Goal: Find specific page/section: Find specific page/section

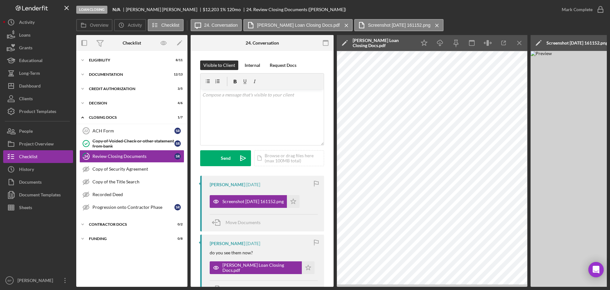
scroll to position [176, 0]
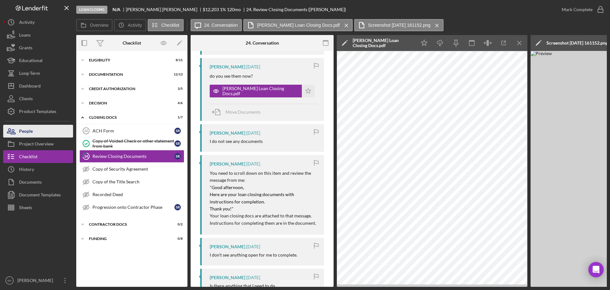
click at [35, 130] on button "People" at bounding box center [38, 131] width 70 height 13
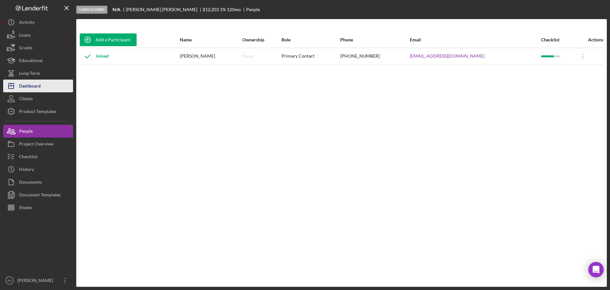
click at [36, 85] on div "Dashboard" at bounding box center [30, 86] width 22 height 14
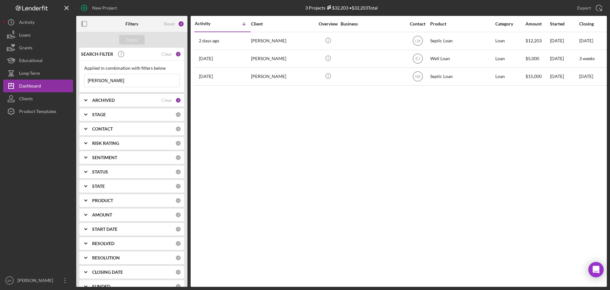
click at [121, 82] on input "sharon randle" at bounding box center [132, 80] width 95 height 13
type input "s"
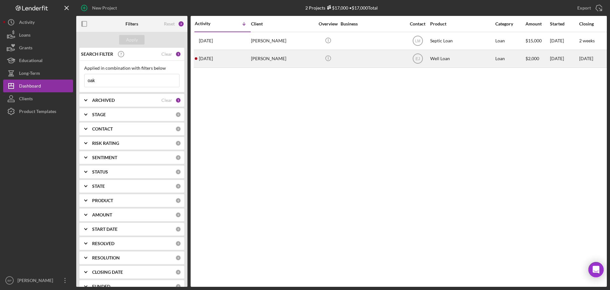
type input "oak"
click at [213, 61] on time "[DATE]" at bounding box center [206, 58] width 14 height 5
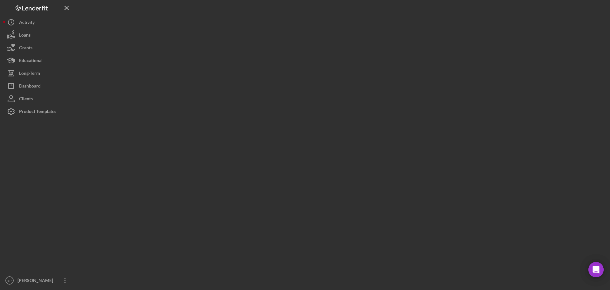
click at [213, 61] on div at bounding box center [341, 143] width 531 height 286
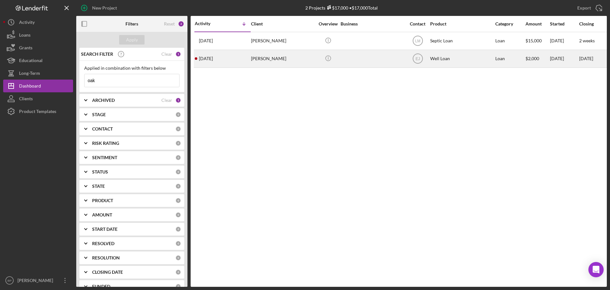
click at [205, 57] on time "[DATE]" at bounding box center [206, 58] width 14 height 5
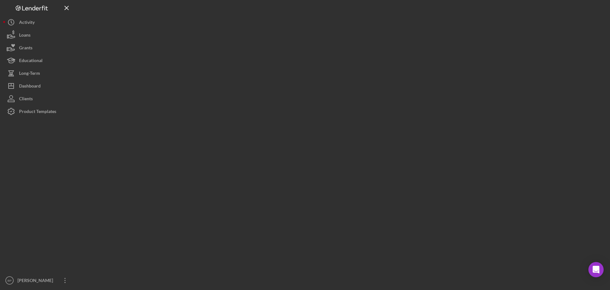
click at [205, 57] on div at bounding box center [341, 143] width 531 height 286
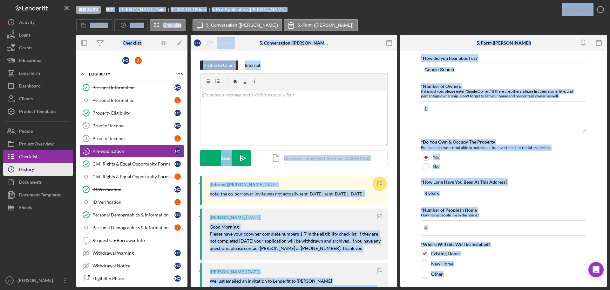
click at [26, 169] on div "History" at bounding box center [26, 170] width 15 height 14
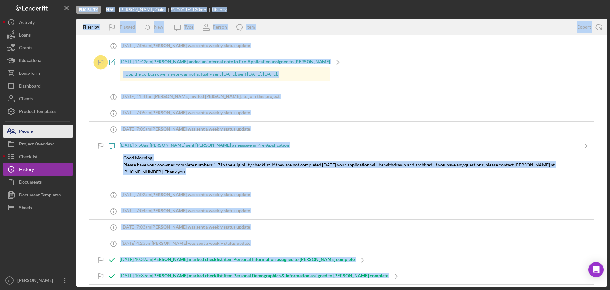
click at [32, 128] on div "People" at bounding box center [26, 132] width 14 height 14
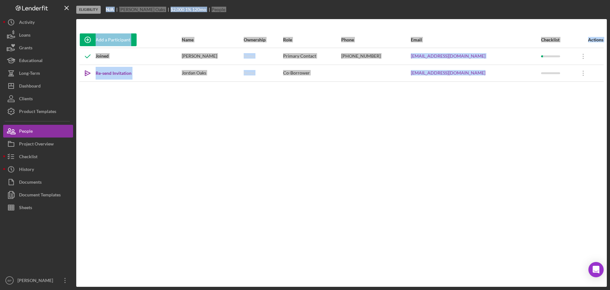
click at [398, 192] on div "Add a Participant Name Ownership Role Phone Email Checklist Actions Joined [PER…" at bounding box center [341, 153] width 531 height 242
